Goal: Task Accomplishment & Management: Use online tool/utility

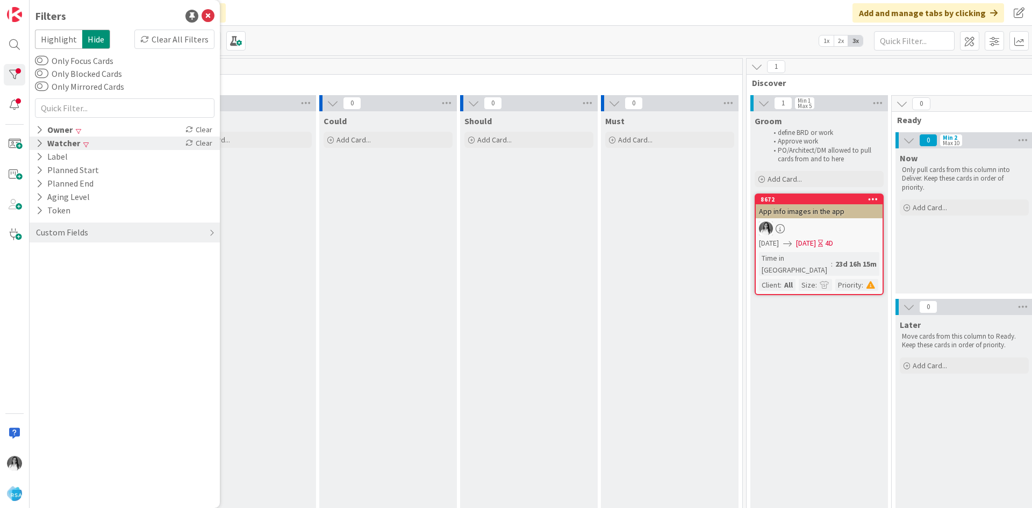
click at [51, 145] on div "Watcher" at bounding box center [58, 143] width 46 height 13
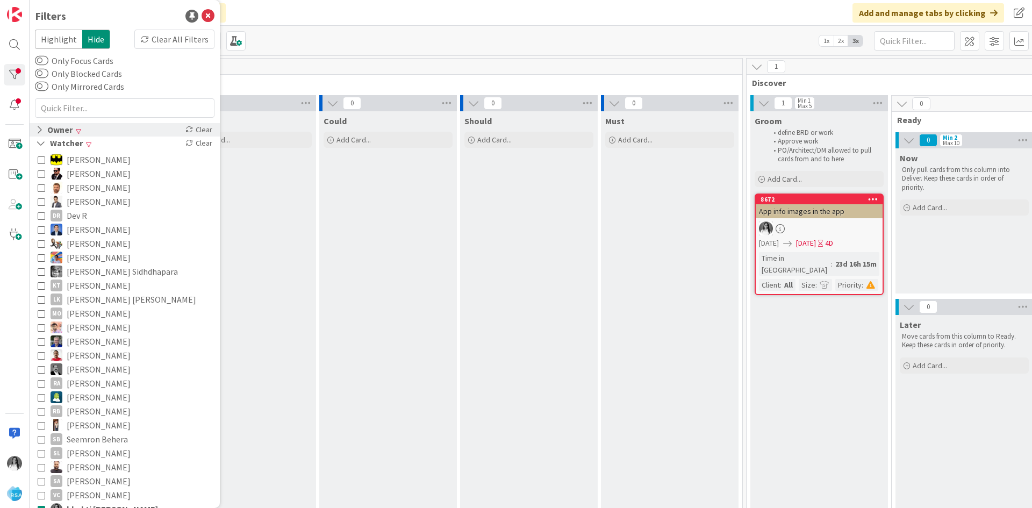
click at [55, 130] on div "Owner" at bounding box center [54, 129] width 39 height 13
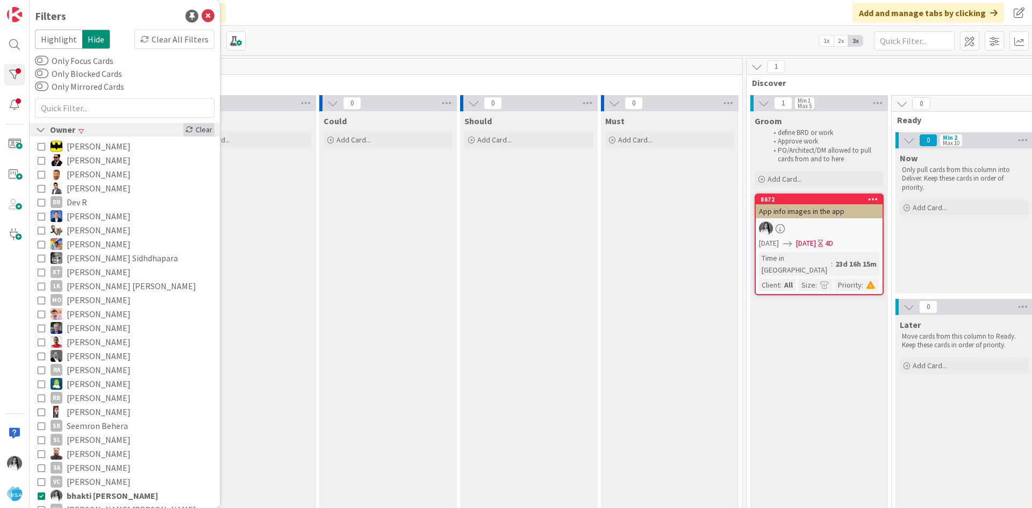
click at [192, 128] on div "Clear" at bounding box center [198, 129] width 31 height 13
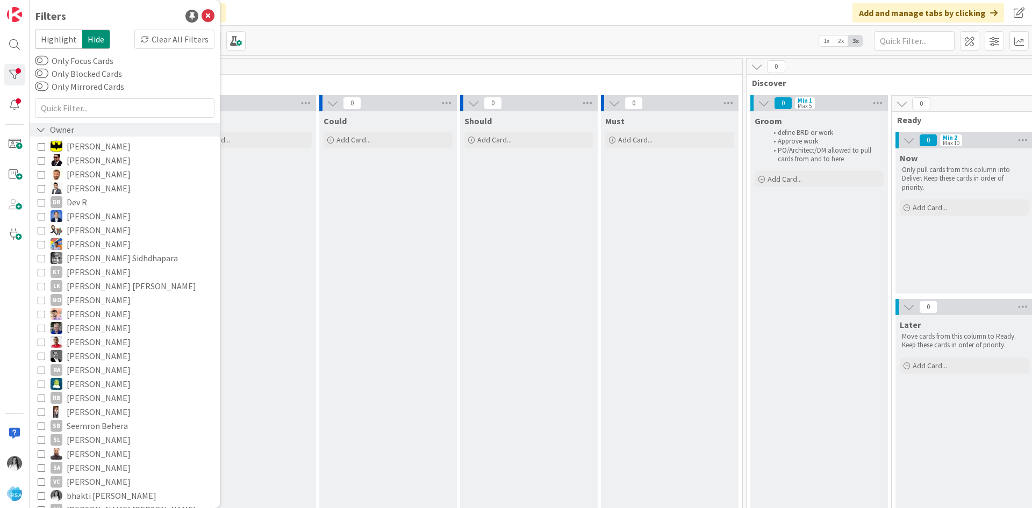
click at [341, 275] on div "Could Add Card..." at bounding box center [388, 334] width 138 height 446
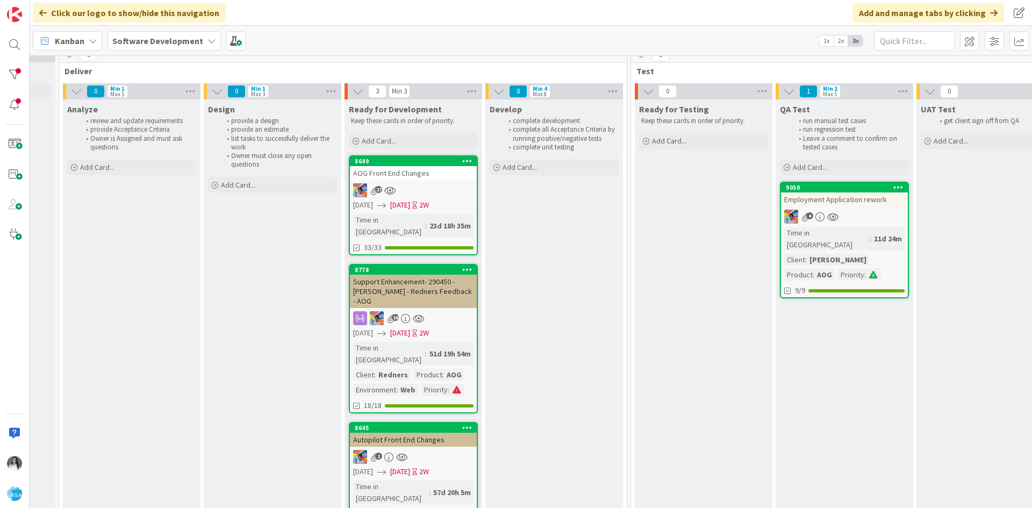
scroll to position [24, 1127]
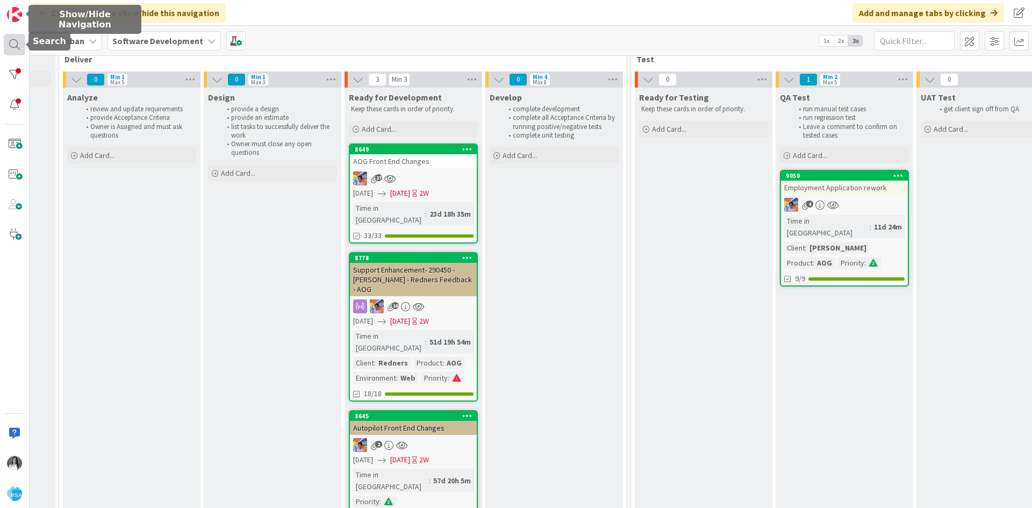
click at [13, 55] on div at bounding box center [15, 45] width 22 height 22
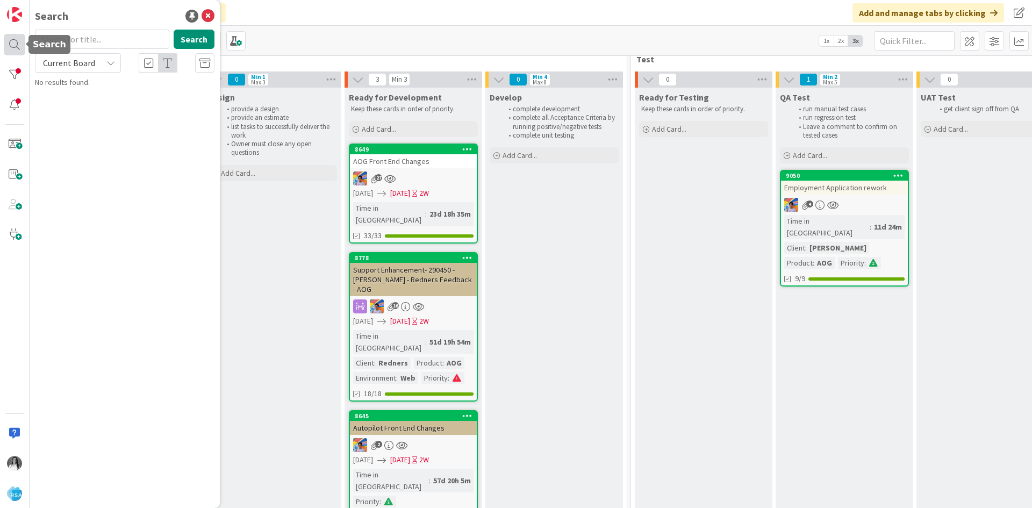
click at [18, 42] on div at bounding box center [15, 45] width 22 height 22
click at [70, 40] on input "text" at bounding box center [102, 39] width 134 height 19
type input "9200"
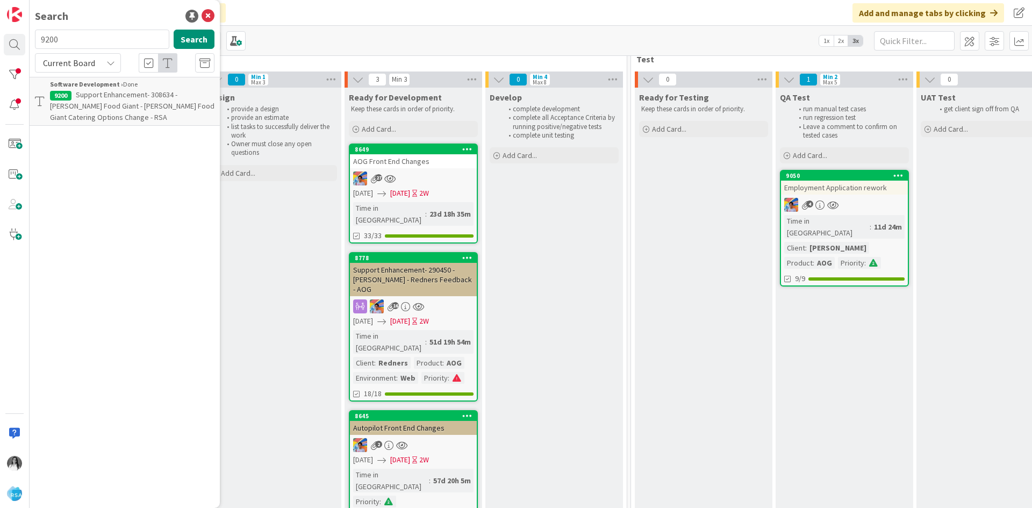
click at [128, 106] on span "Support Enhancement- 308634 - [PERSON_NAME] Food Giant - [PERSON_NAME] Food Gia…" at bounding box center [132, 106] width 165 height 32
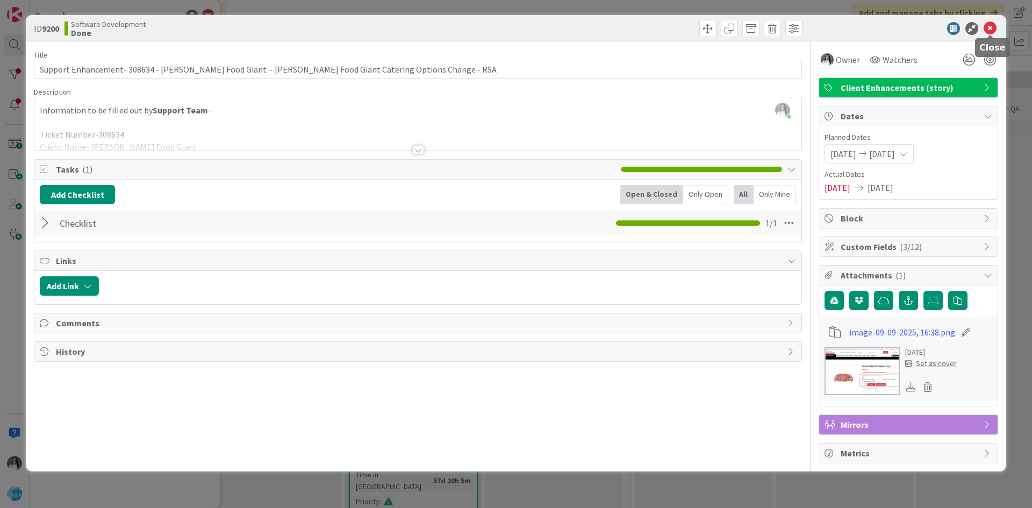
click at [991, 31] on icon at bounding box center [990, 28] width 13 height 13
